Goal: Task Accomplishment & Management: Complete application form

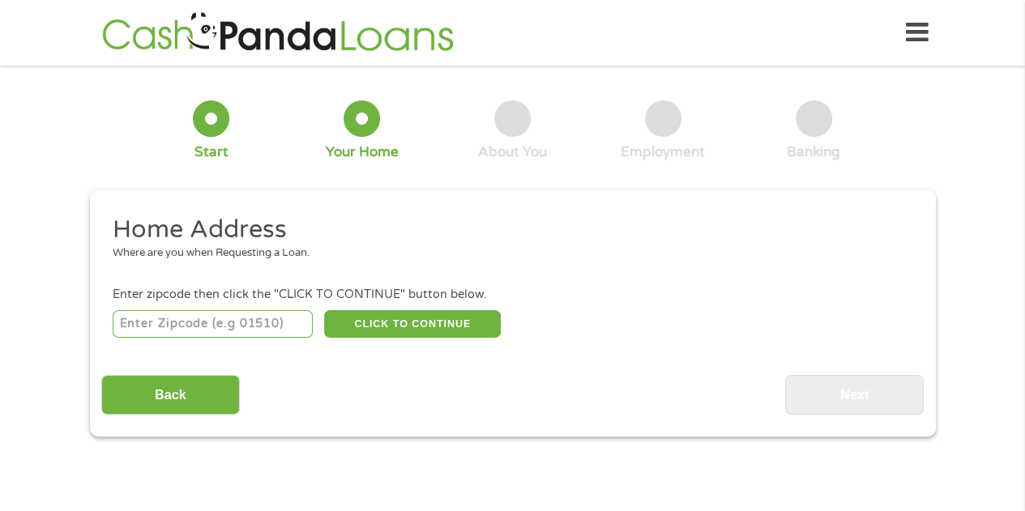
click at [227, 322] on input "number" at bounding box center [213, 324] width 200 height 28
type input "27713"
click at [456, 324] on button "CLICK TO CONTINUE" at bounding box center [412, 324] width 177 height 28
type input "27713"
type input "[GEOGRAPHIC_DATA]"
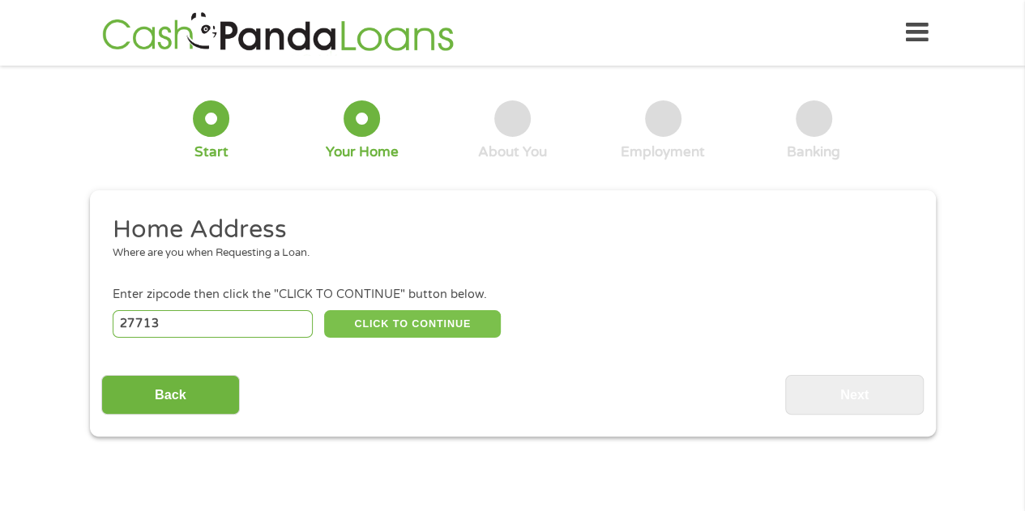
select select "[US_STATE]"
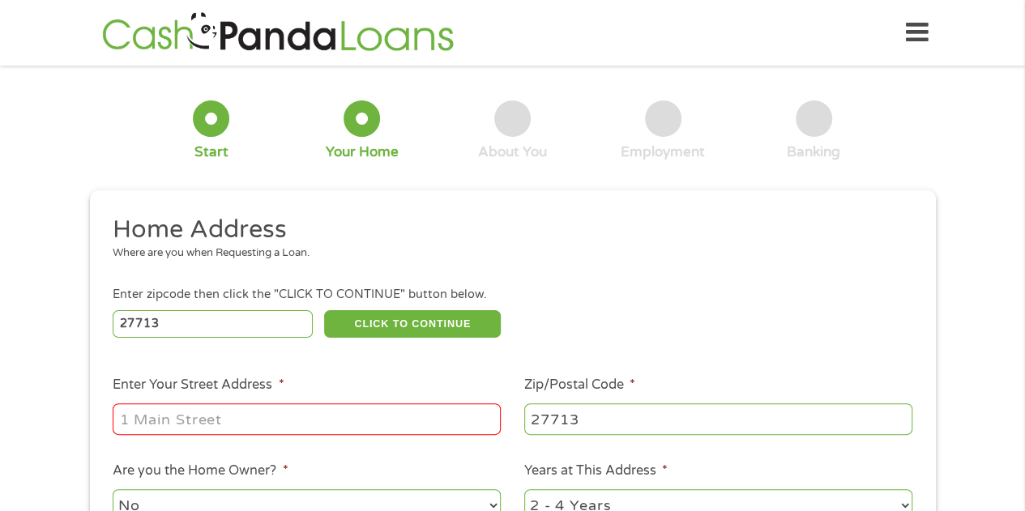
click at [305, 427] on input "Enter Your Street Address *" at bounding box center [307, 419] width 388 height 31
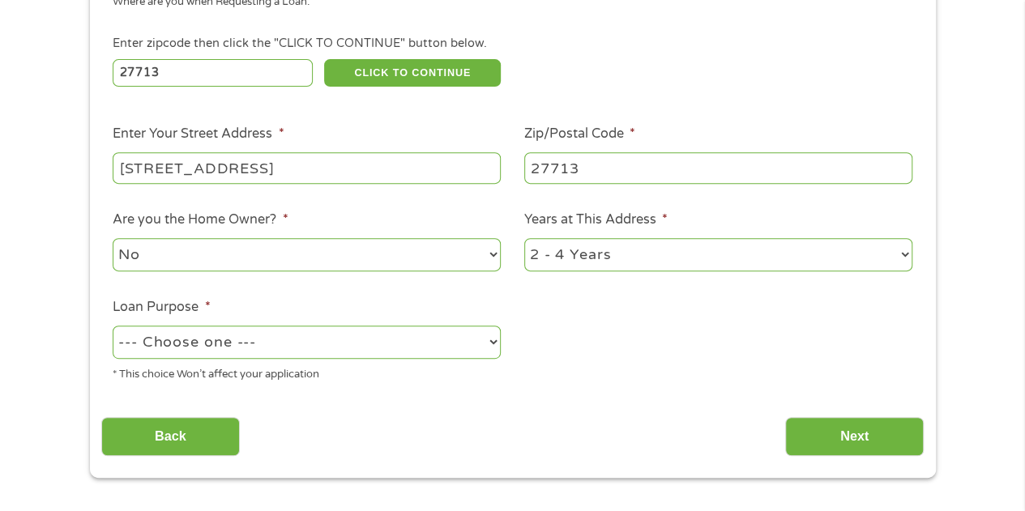
scroll to position [265, 0]
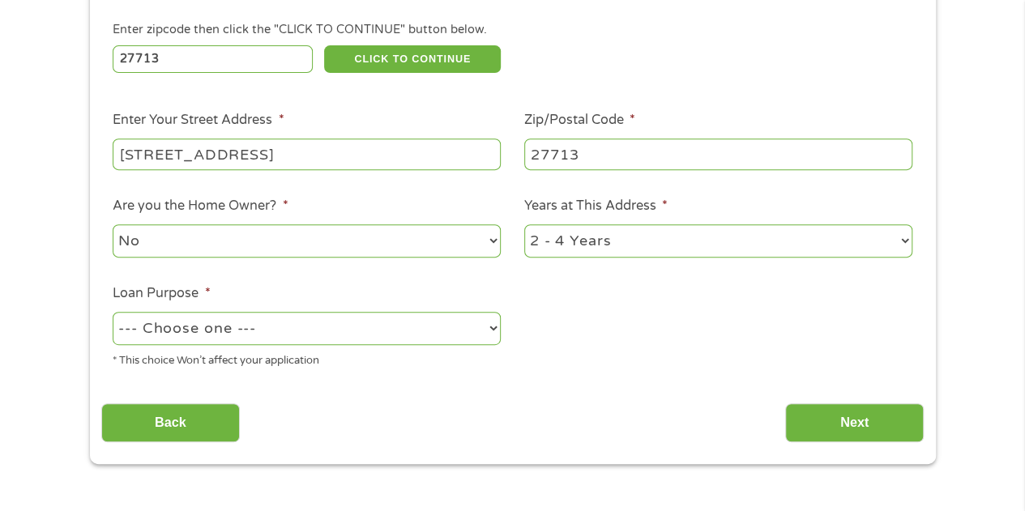
type input "[STREET_ADDRESS]"
click at [366, 331] on select "--- Choose one --- Pay Bills Debt Consolidation Home Improvement Major Purchase…" at bounding box center [307, 328] width 388 height 33
select select "shorttermcash"
click at [113, 313] on select "--- Choose one --- Pay Bills Debt Consolidation Home Improvement Major Purchase…" at bounding box center [307, 328] width 388 height 33
click at [859, 425] on input "Next" at bounding box center [854, 424] width 139 height 40
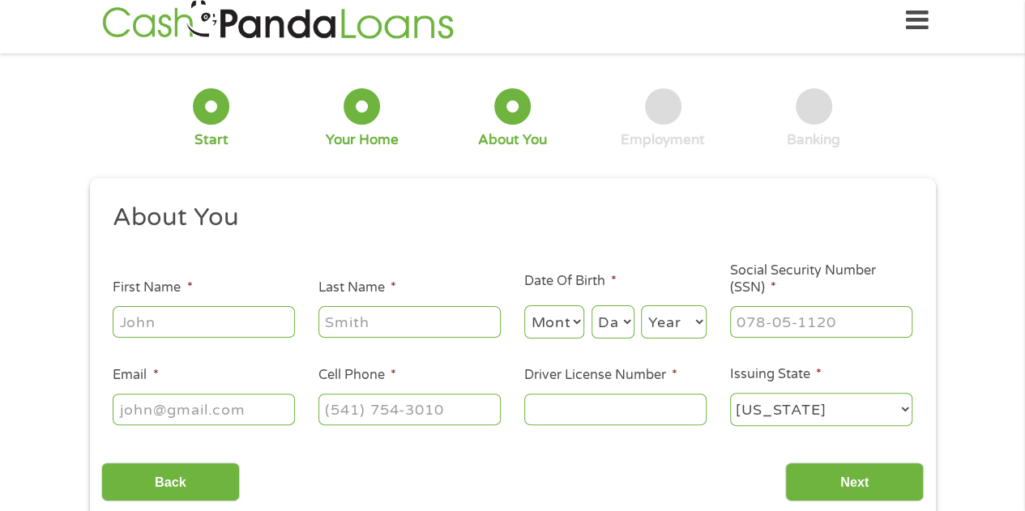
scroll to position [0, 0]
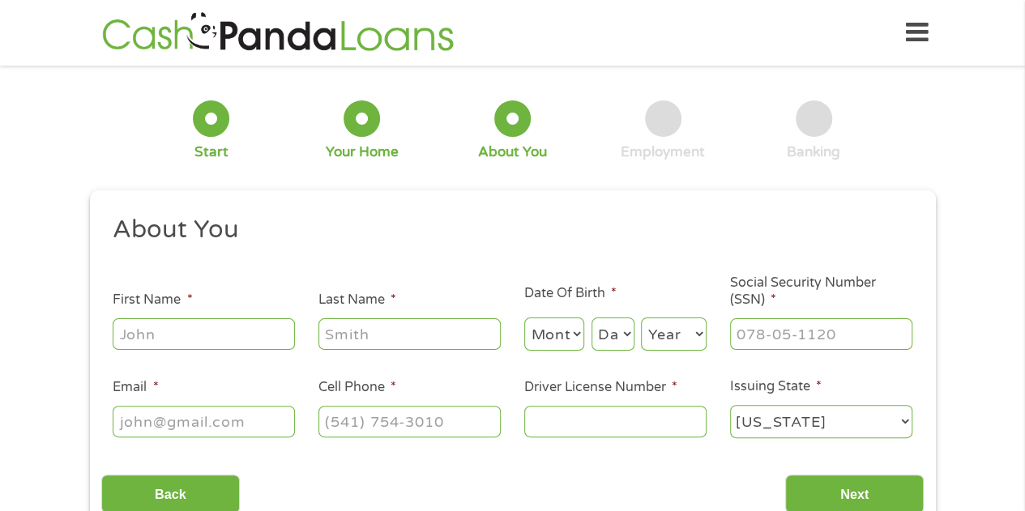
click at [254, 341] on input "First Name *" at bounding box center [204, 333] width 182 height 31
type input "[PERSON_NAME]"
click at [560, 324] on select "Month 1 2 3 4 5 6 7 8 9 10 11 12" at bounding box center [554, 334] width 61 height 33
select select "3"
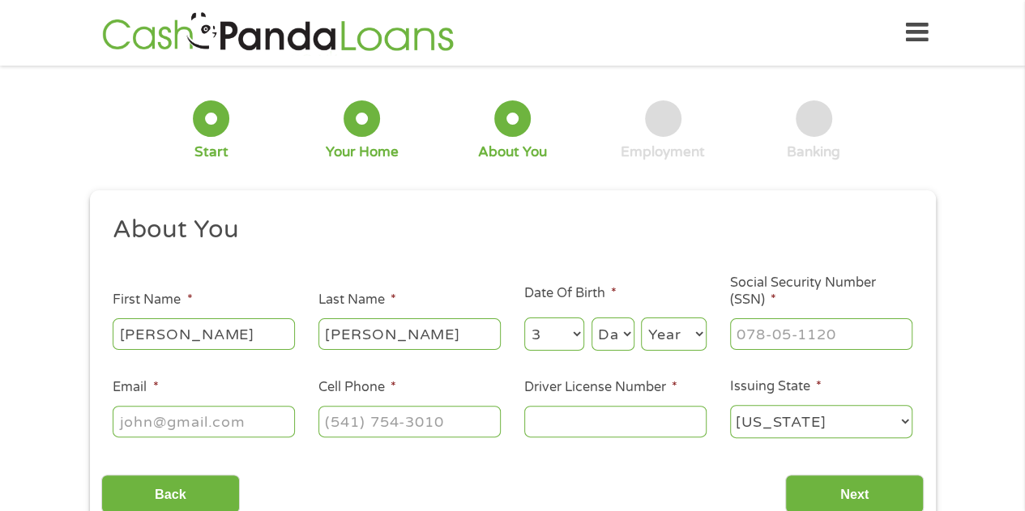
click at [524, 318] on select "Month 1 2 3 4 5 6 7 8 9 10 11 12" at bounding box center [554, 334] width 61 height 33
click at [604, 332] on select "Day 1 2 3 4 5 6 7 8 9 10 11 12 13 14 15 16 17 18 19 20 21 22 23 24 25 26 27 28 …" at bounding box center [613, 334] width 43 height 33
select select "14"
click at [592, 318] on select "Day 1 2 3 4 5 6 7 8 9 10 11 12 13 14 15 16 17 18 19 20 21 22 23 24 25 26 27 28 …" at bounding box center [613, 334] width 43 height 33
click at [668, 340] on select "Year [DATE] 2006 2005 2004 2003 2002 2001 2000 1999 1998 1997 1996 1995 1994 19…" at bounding box center [674, 334] width 66 height 33
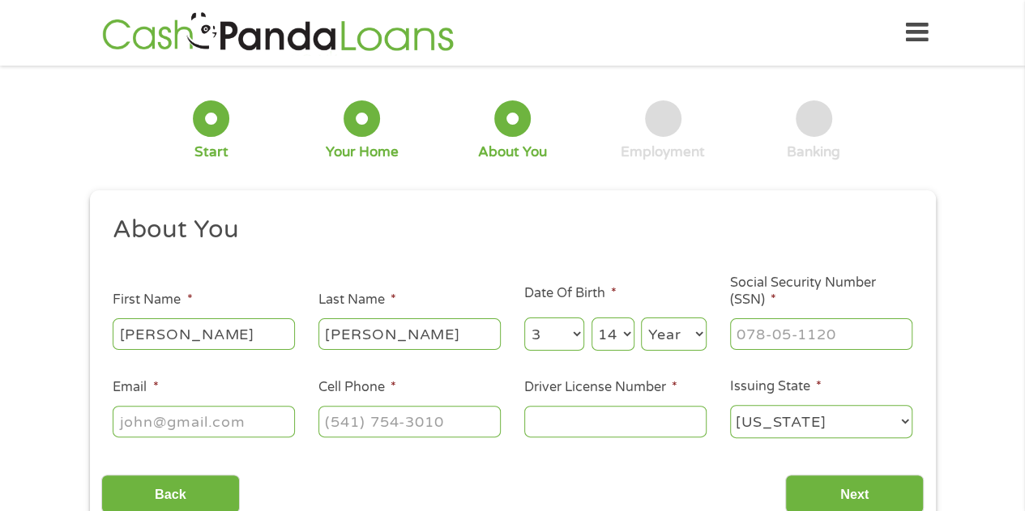
select select "1982"
click at [641, 318] on select "Year [DATE] 2006 2005 2004 2003 2002 2001 2000 1999 1998 1997 1996 1995 1994 19…" at bounding box center [674, 334] width 66 height 33
click at [766, 339] on input "___-__-____" at bounding box center [821, 333] width 182 height 31
drag, startPoint x: 861, startPoint y: 336, endPoint x: 711, endPoint y: 344, distance: 149.3
click at [711, 344] on ul "About You This field is hidden when viewing the form Title * --- Choose one ---…" at bounding box center [512, 333] width 822 height 239
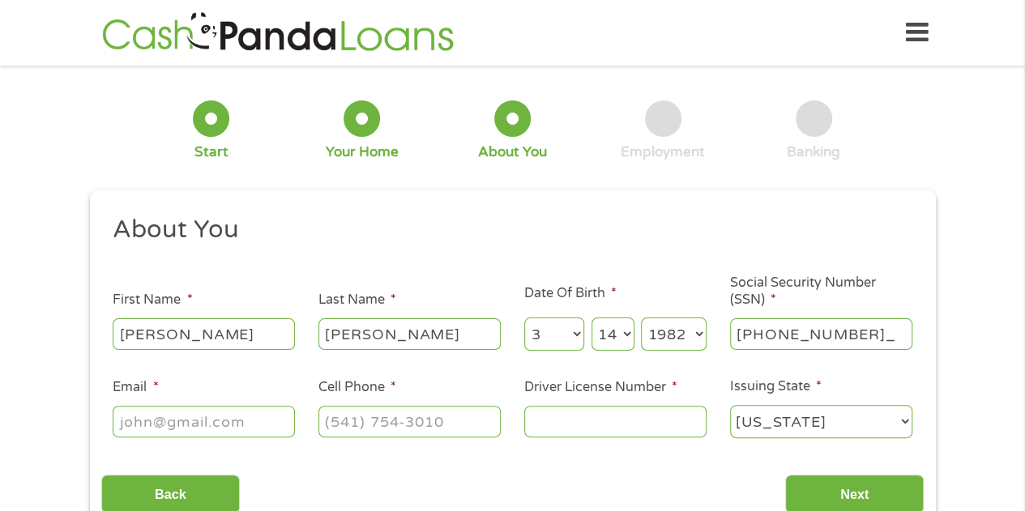
type input "073-72-9858"
click at [271, 424] on input "Email *" at bounding box center [204, 421] width 182 height 31
type input "[EMAIL_ADDRESS][DOMAIN_NAME]"
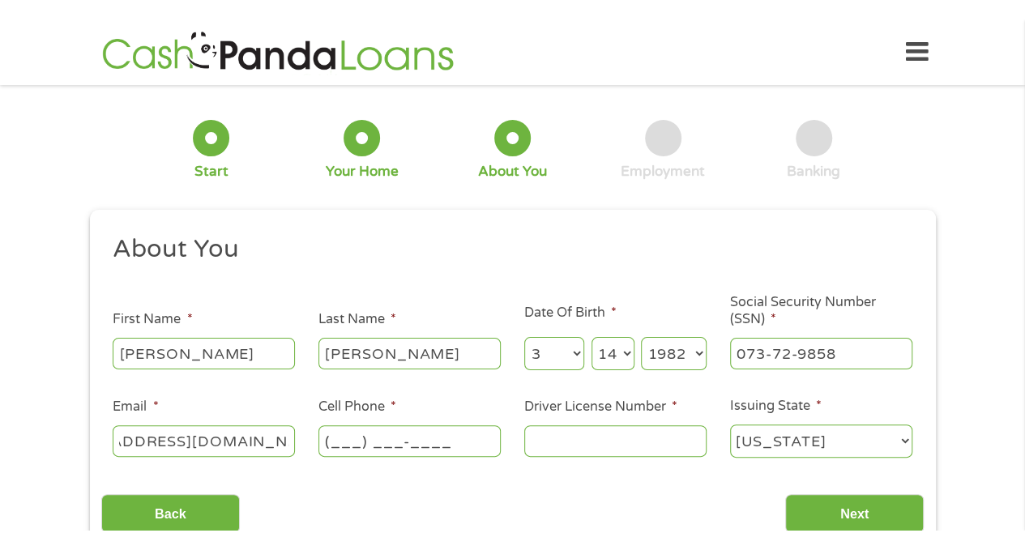
scroll to position [0, 0]
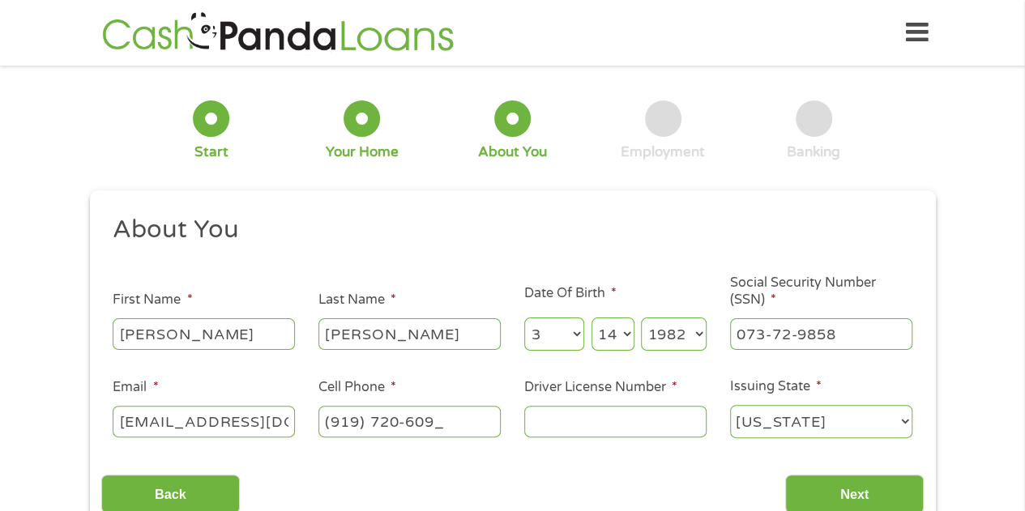
type input "[PHONE_NUMBER]"
click at [557, 426] on input "Driver License Number *" at bounding box center [615, 421] width 182 height 31
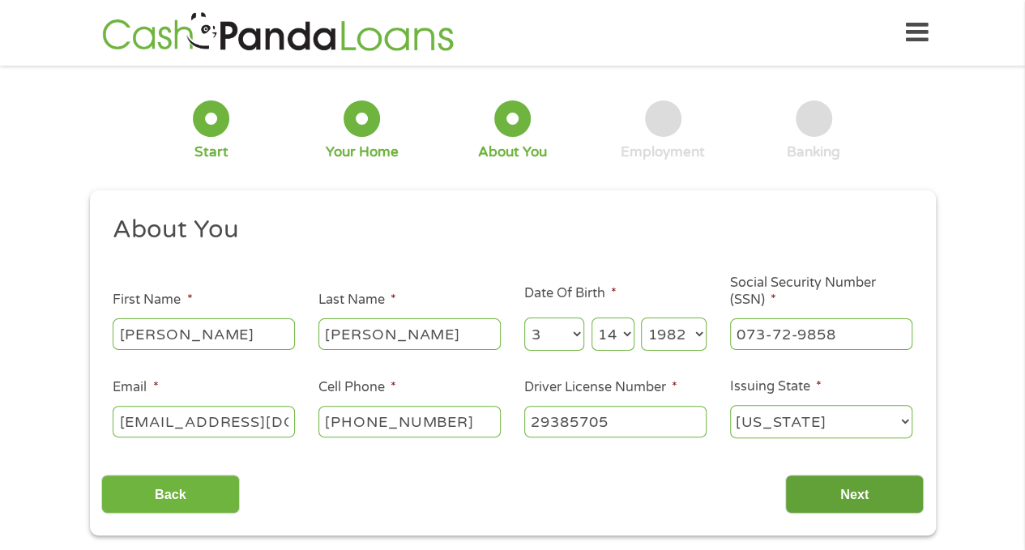
type input "29385705"
click at [878, 510] on input "Next" at bounding box center [854, 495] width 139 height 40
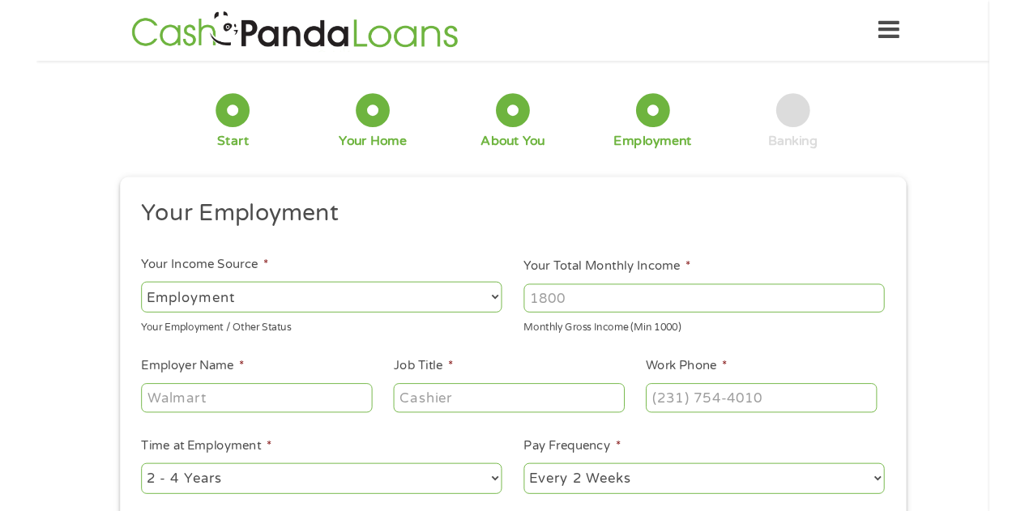
scroll to position [6, 6]
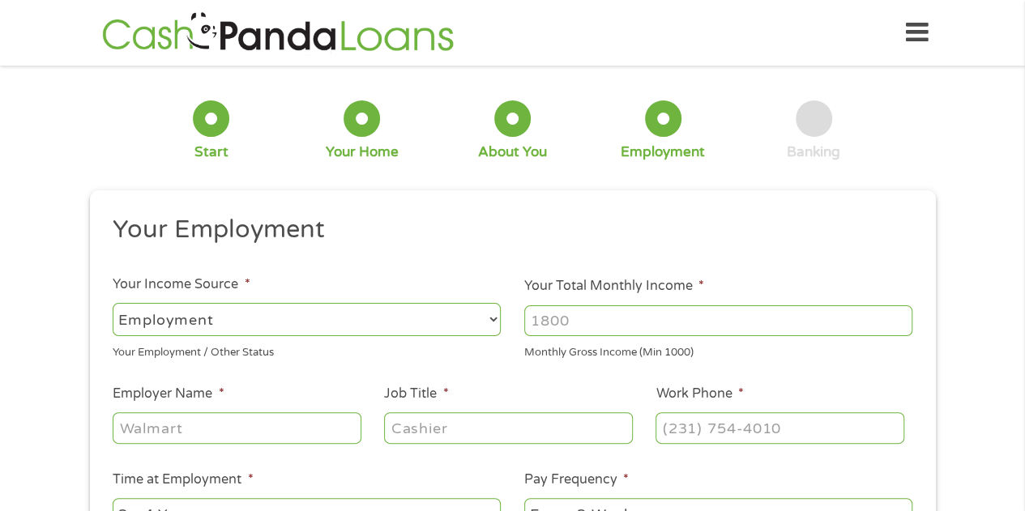
click at [552, 320] on input "Your Total Monthly Income *" at bounding box center [718, 320] width 388 height 31
click at [605, 315] on input "Your Total Monthly Income *" at bounding box center [718, 320] width 388 height 31
type input "5216.67"
click at [186, 429] on input "Employer Name *" at bounding box center [237, 427] width 248 height 31
type input "[GEOGRAPHIC_DATA]"
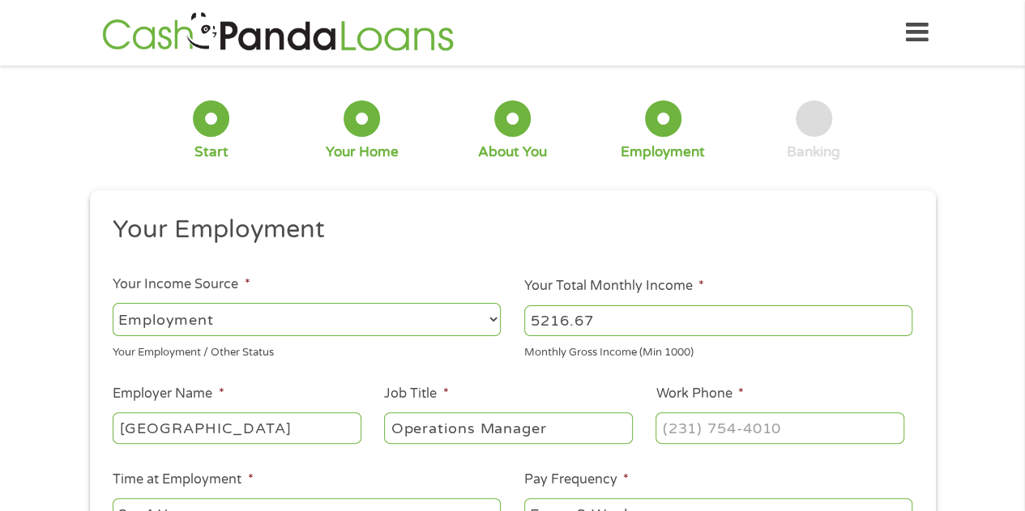
type input "Operations Manager"
type input "[PHONE_NUMBER]"
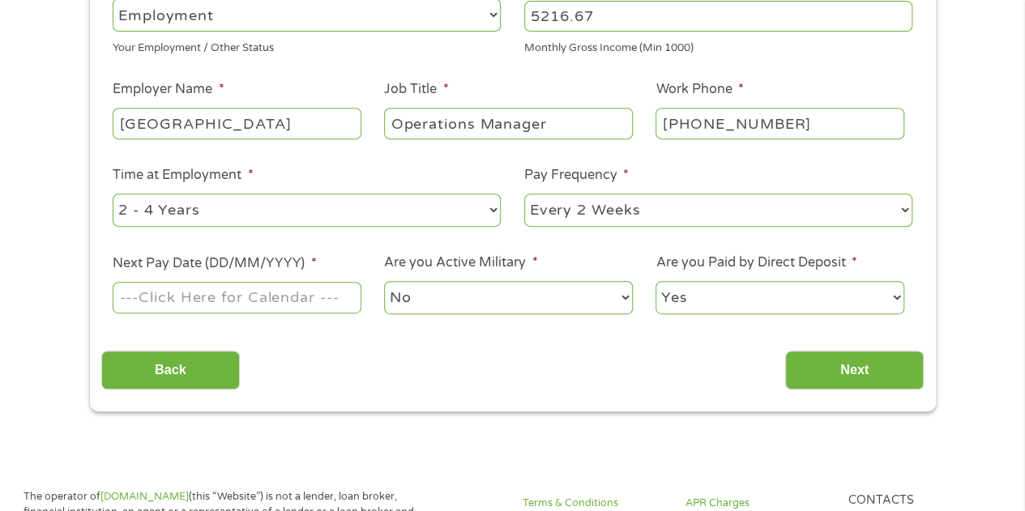
scroll to position [310, 0]
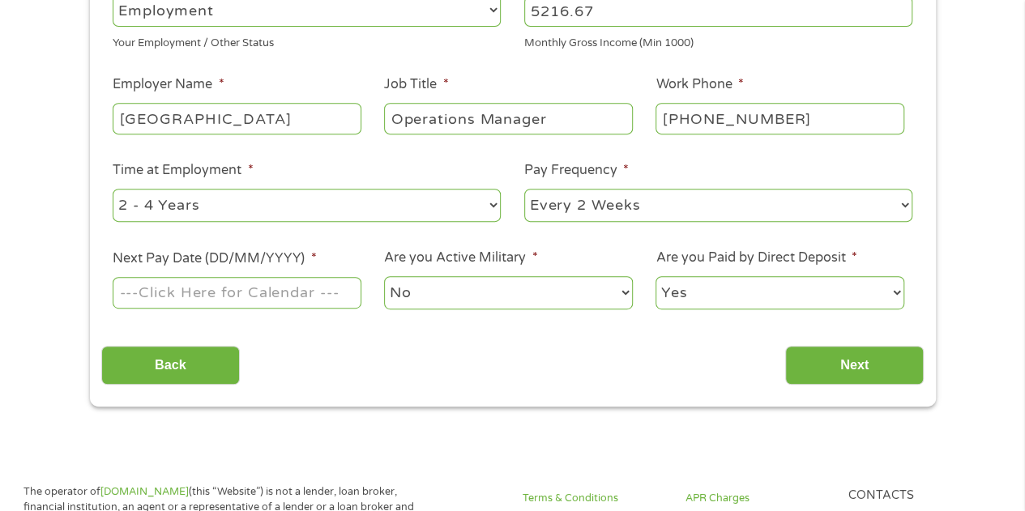
click at [272, 211] on select "--- Choose one --- 1 Year or less 1 - 2 Years 2 - 4 Years Over 4 Years" at bounding box center [307, 205] width 388 height 33
select select "60months"
click at [113, 189] on select "--- Choose one --- 1 Year or less 1 - 2 Years 2 - 4 Years Over 4 Years" at bounding box center [307, 205] width 388 height 33
click at [587, 207] on select "--- Choose one --- Every 2 Weeks Every Week Monthly Semi-Monthly" at bounding box center [718, 205] width 388 height 33
select select "monthly"
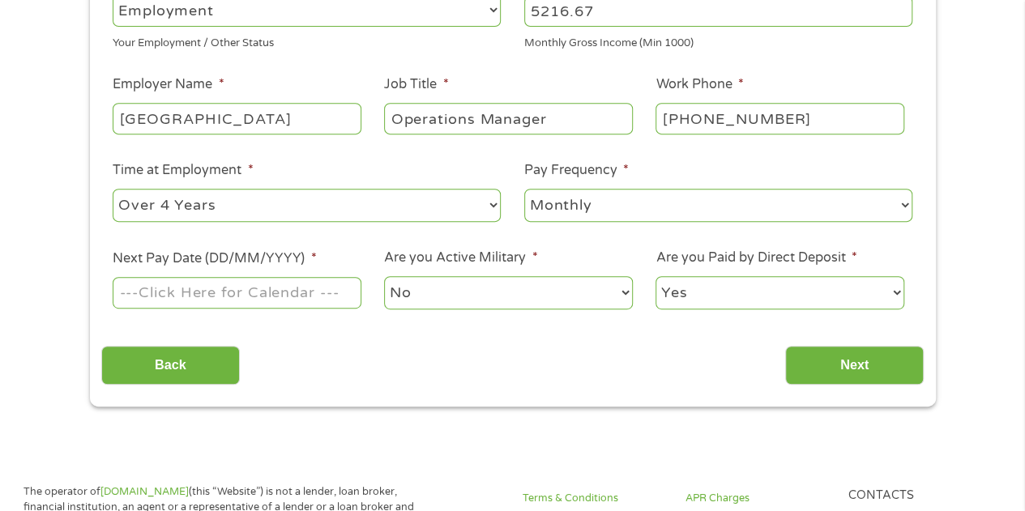
click at [524, 189] on select "--- Choose one --- Every 2 Weeks Every Week Monthly Semi-Monthly" at bounding box center [718, 205] width 388 height 33
click at [318, 284] on input "Next Pay Date (DD/MM/YYYY) *" at bounding box center [237, 292] width 248 height 31
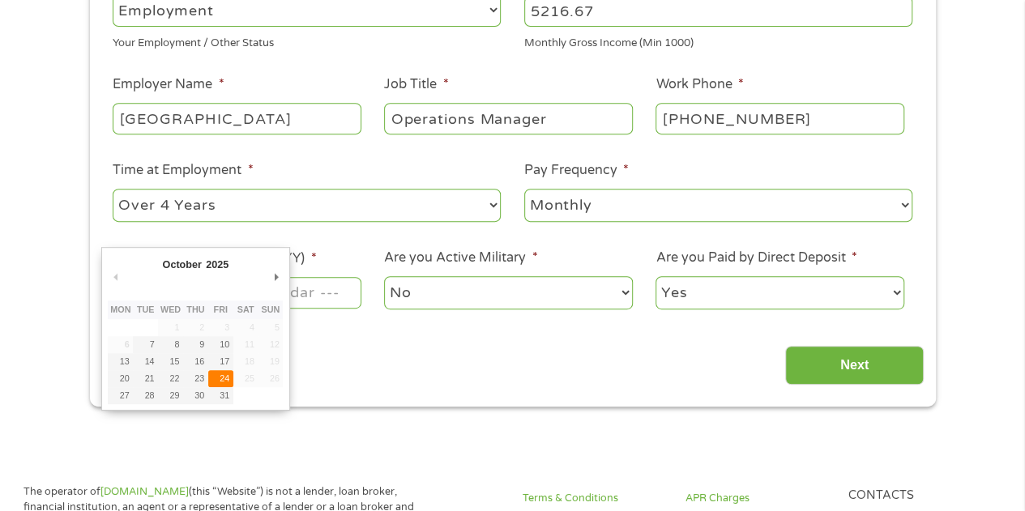
type input "[DATE]"
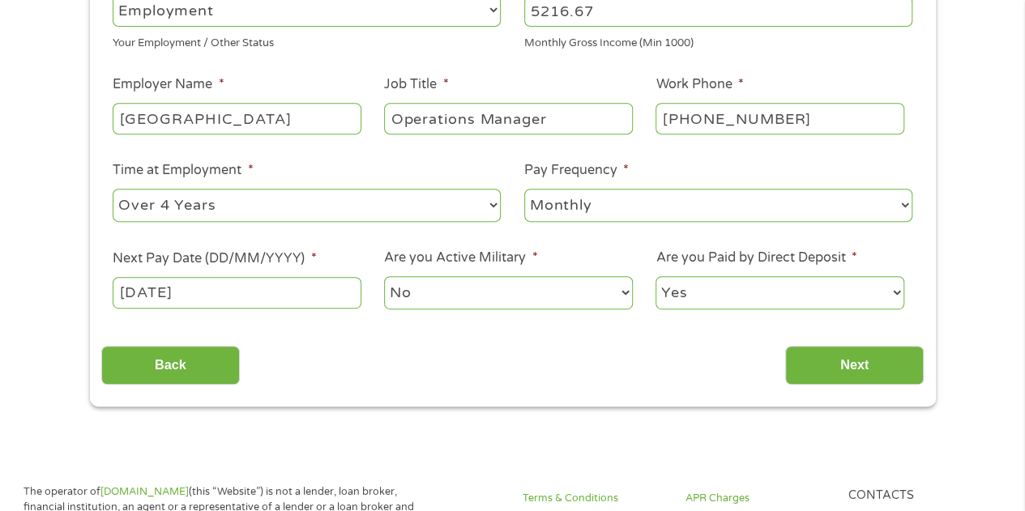
click at [418, 298] on select "No Yes" at bounding box center [508, 292] width 248 height 33
click at [418, 299] on select "No Yes" at bounding box center [508, 292] width 248 height 33
click at [838, 376] on input "Next" at bounding box center [854, 366] width 139 height 40
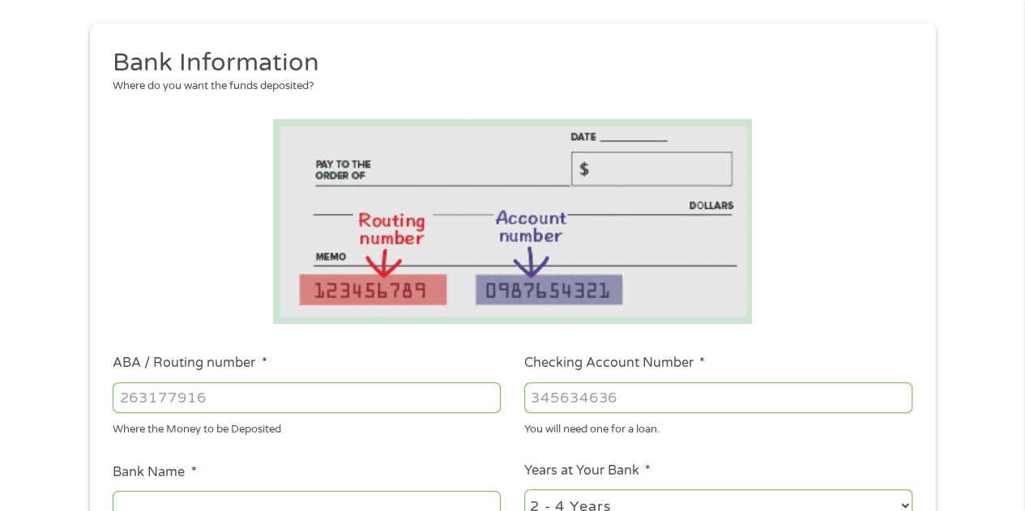
scroll to position [191, 0]
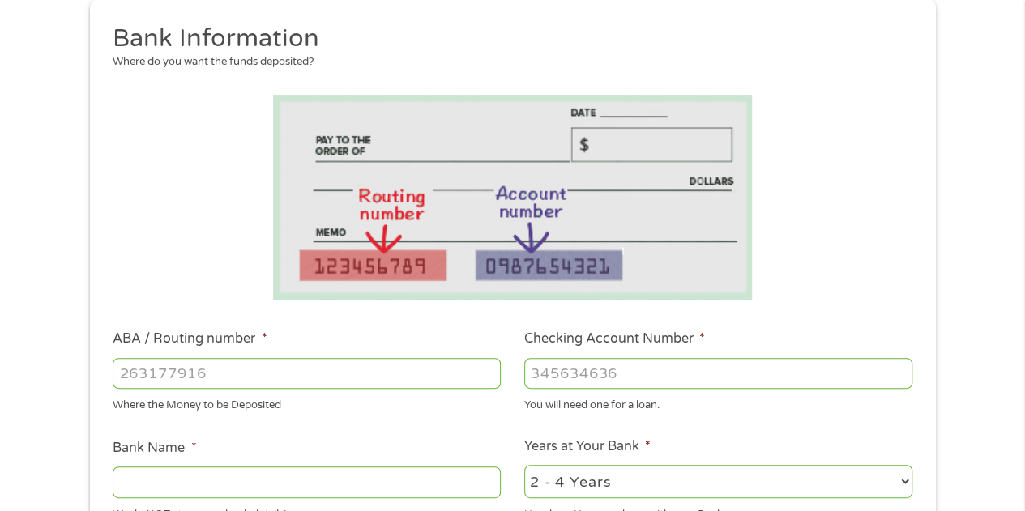
click at [357, 369] on input "ABA / Routing number *" at bounding box center [307, 373] width 388 height 31
type input "053100465"
type input "SUNTRUST"
type input "053100465"
click at [589, 365] on input "Checking Account Number *" at bounding box center [718, 373] width 388 height 31
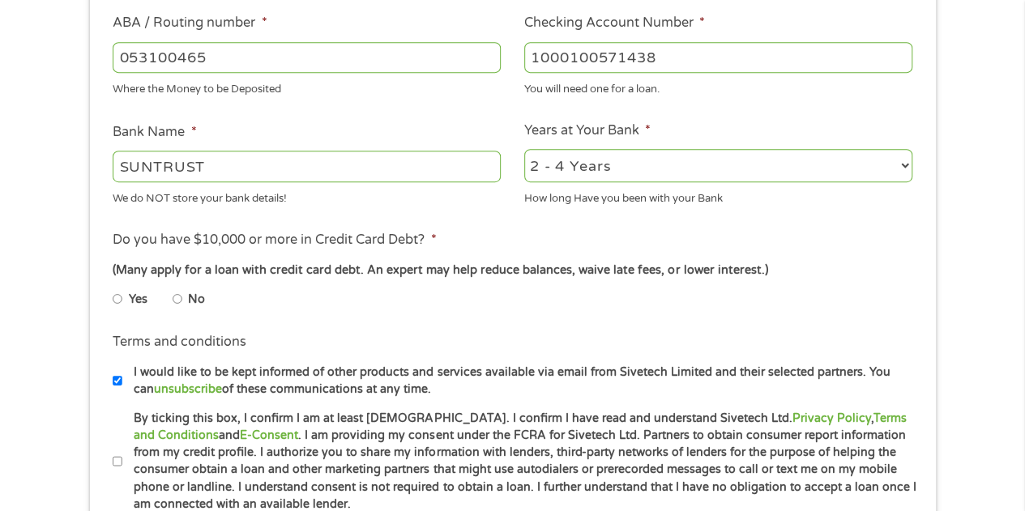
scroll to position [513, 0]
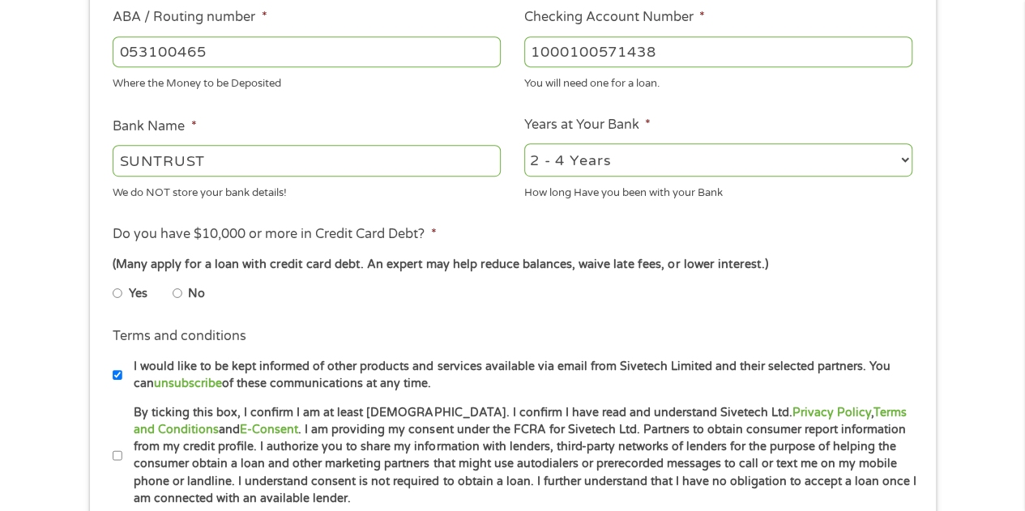
type input "1000100571438"
click at [620, 169] on select "2 - 4 Years 6 - 12 Months 1 - 2 Years Over 4 Years" at bounding box center [718, 159] width 388 height 33
select select "60months"
click at [524, 143] on select "2 - 4 Years 6 - 12 Months 1 - 2 Years Over 4 Years" at bounding box center [718, 159] width 388 height 33
click at [116, 291] on input "Yes" at bounding box center [118, 293] width 10 height 26
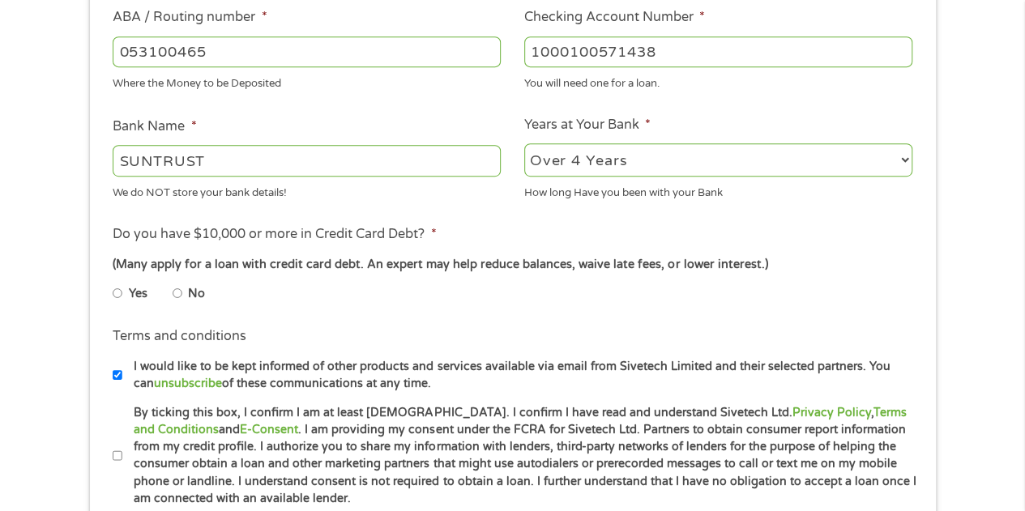
radio input "true"
click at [116, 291] on input "Yes" at bounding box center [118, 293] width 10 height 26
click at [110, 456] on li "Terms and conditions * By ticking this box, I confirm I am at least [DEMOGRAPHI…" at bounding box center [512, 456] width 822 height 104
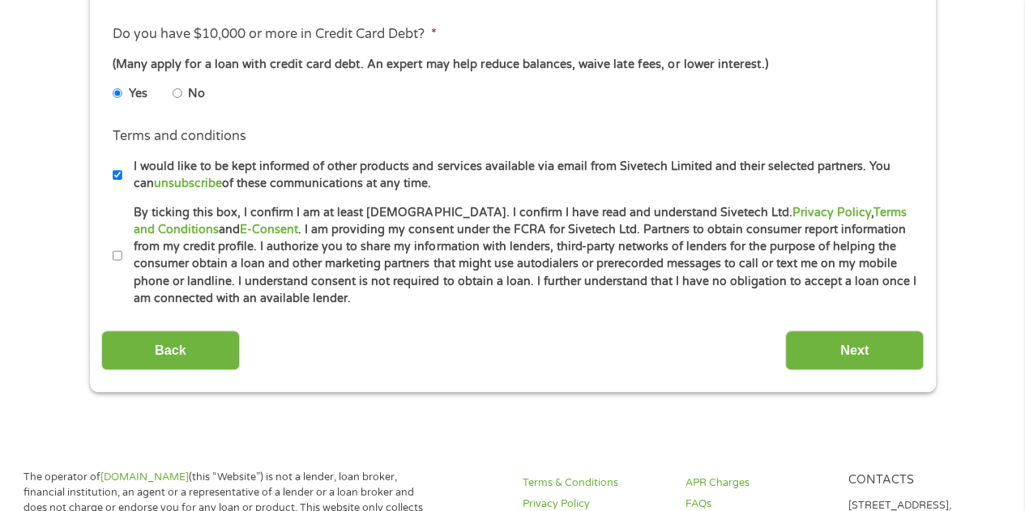
scroll to position [715, 0]
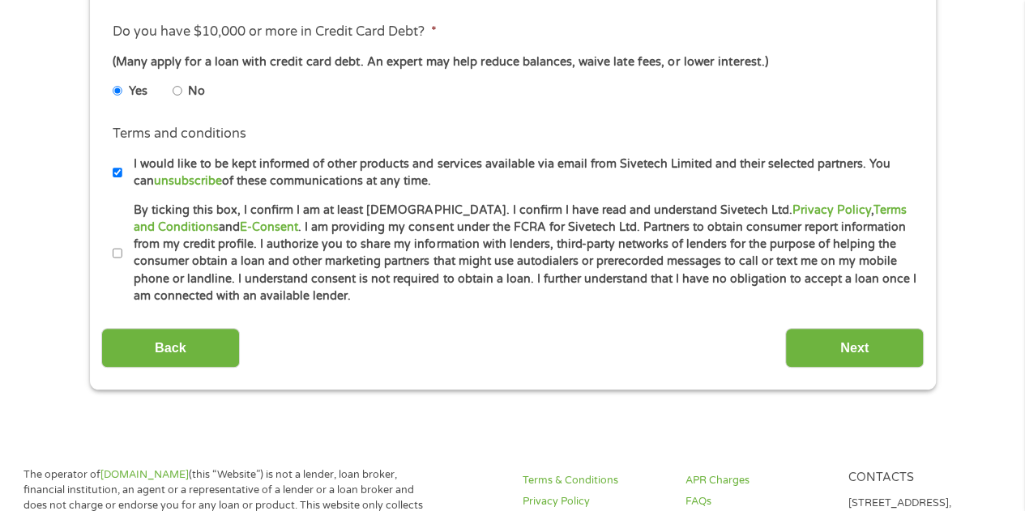
click at [116, 256] on input "By ticking this box, I confirm I am at least [DEMOGRAPHIC_DATA]. I confirm I ha…" at bounding box center [118, 254] width 10 height 26
checkbox input "true"
click at [849, 339] on input "Next" at bounding box center [854, 348] width 139 height 40
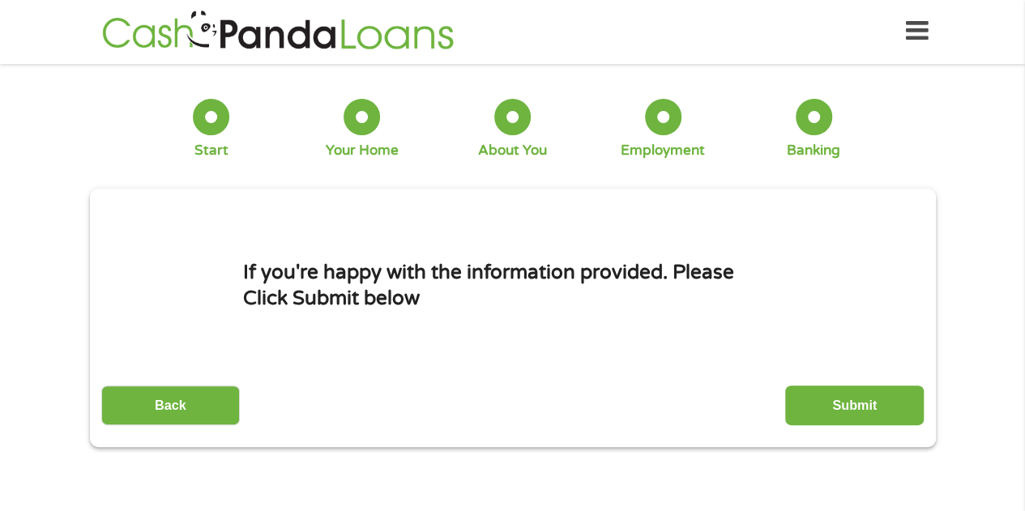
scroll to position [0, 0]
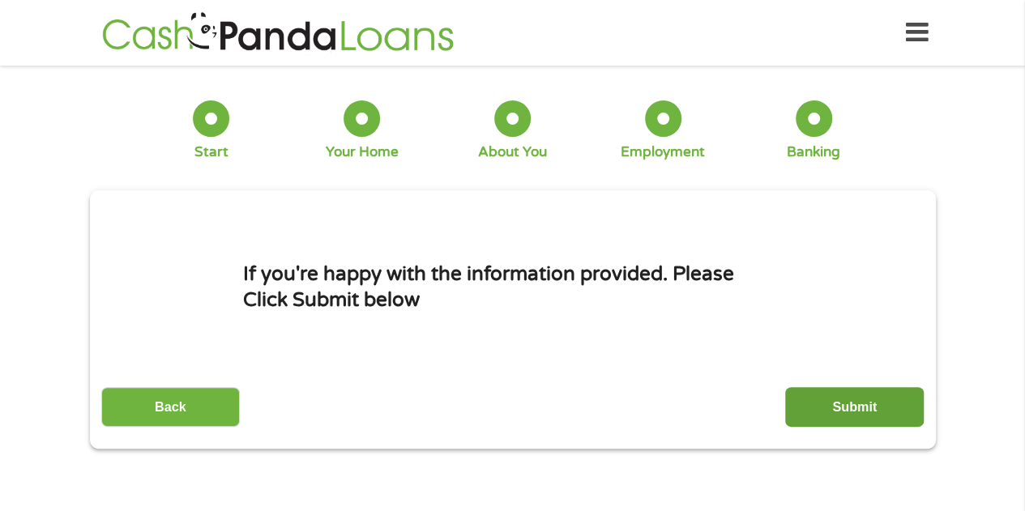
click at [888, 417] on input "Submit" at bounding box center [854, 407] width 139 height 40
